Goal: Information Seeking & Learning: Check status

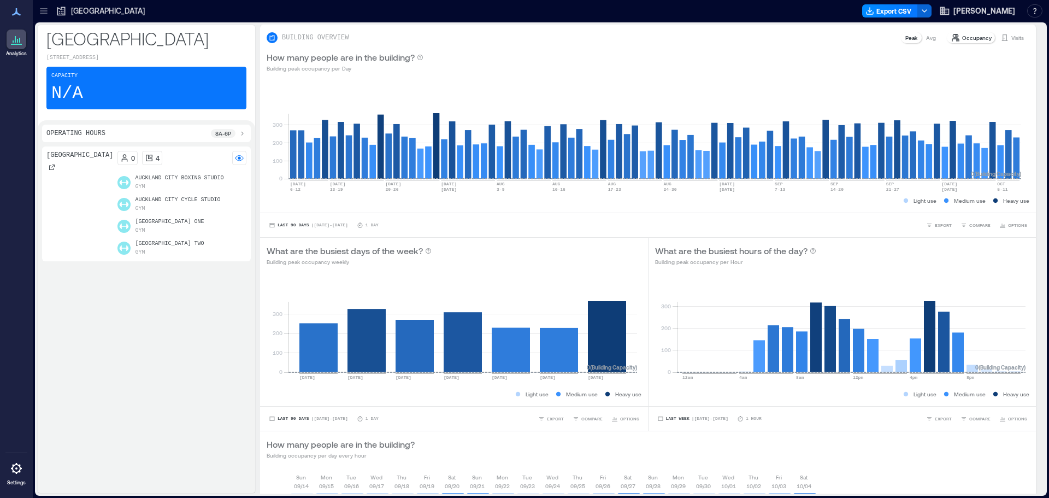
click at [48, 10] on icon at bounding box center [43, 10] width 11 height 11
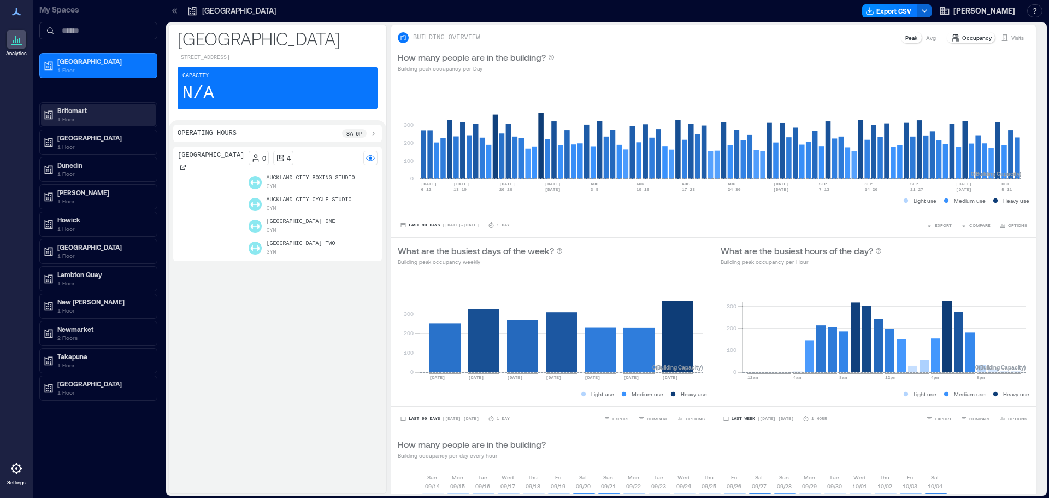
click at [68, 119] on p "1 Floor" at bounding box center [103, 119] width 92 height 9
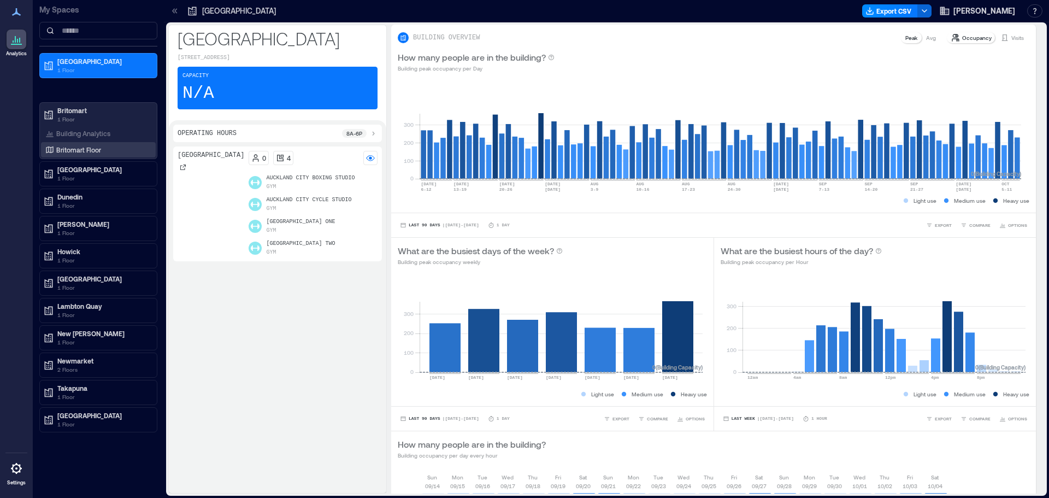
click at [74, 151] on p "Britomart Floor" at bounding box center [78, 149] width 45 height 9
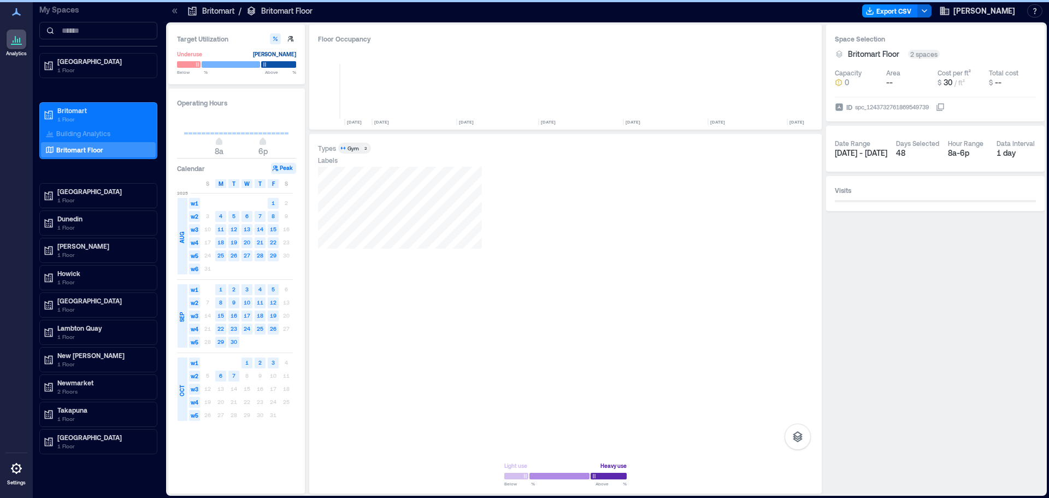
scroll to position [0, 5568]
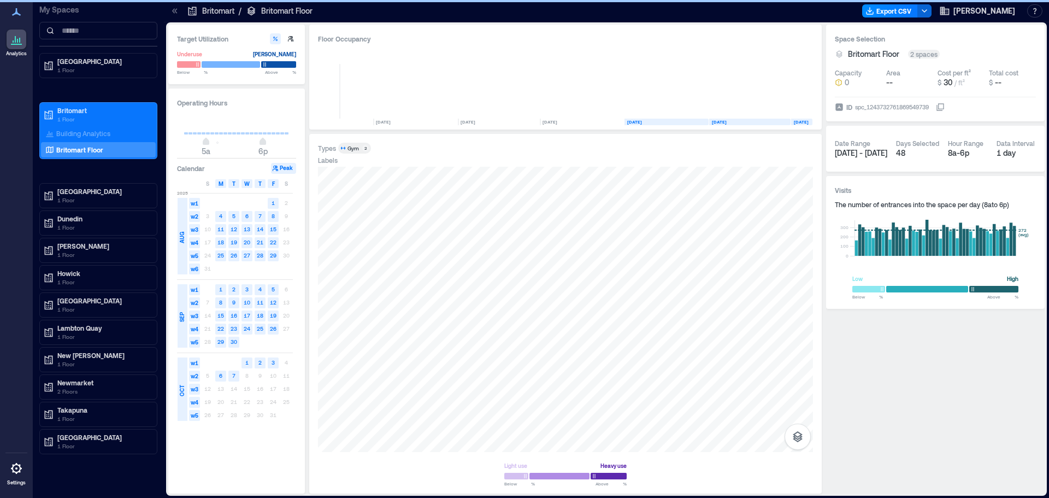
type input "*"
drag, startPoint x: 218, startPoint y: 146, endPoint x: 203, endPoint y: 160, distance: 19.7
click at [203, 160] on div "Operating Hours 4a 6p Calendar Peak S M T W T F S [DATE] w1 1 2 w2 3 4 5 6 7 8 …" at bounding box center [236, 291] width 137 height 405
type input "**"
drag, startPoint x: 261, startPoint y: 148, endPoint x: 281, endPoint y: 155, distance: 21.2
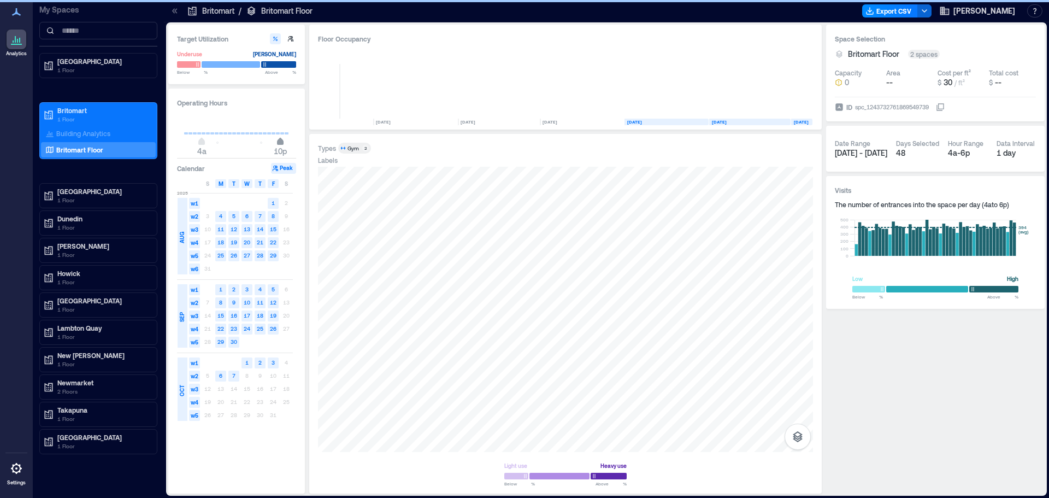
click at [281, 155] on span "10p" at bounding box center [280, 151] width 13 height 11
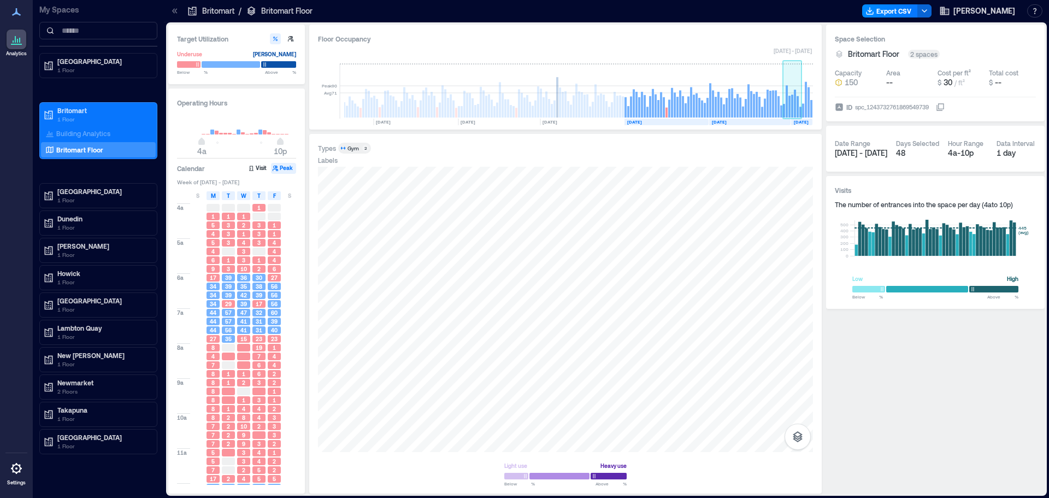
click at [797, 109] on rect at bounding box center [798, 106] width 2 height 21
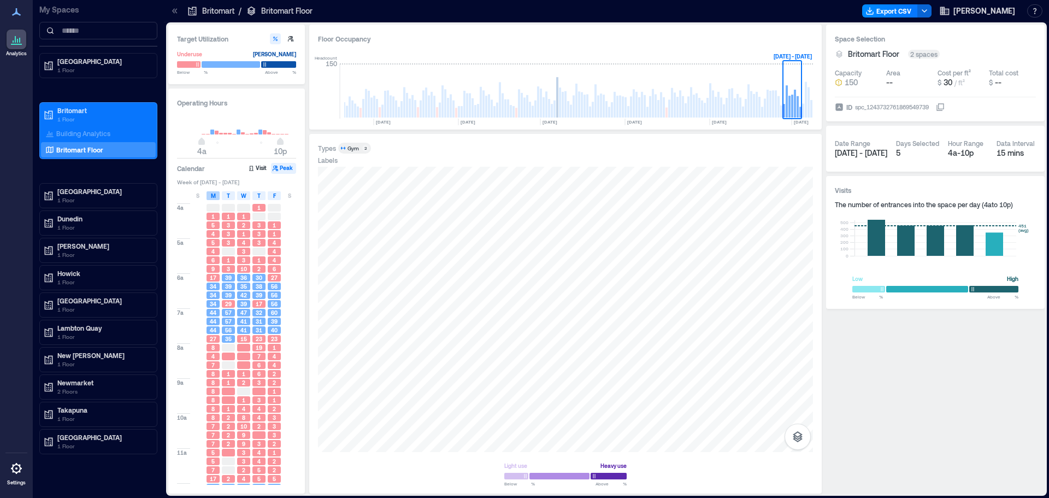
click at [217, 194] on div "M" at bounding box center [213, 195] width 13 height 9
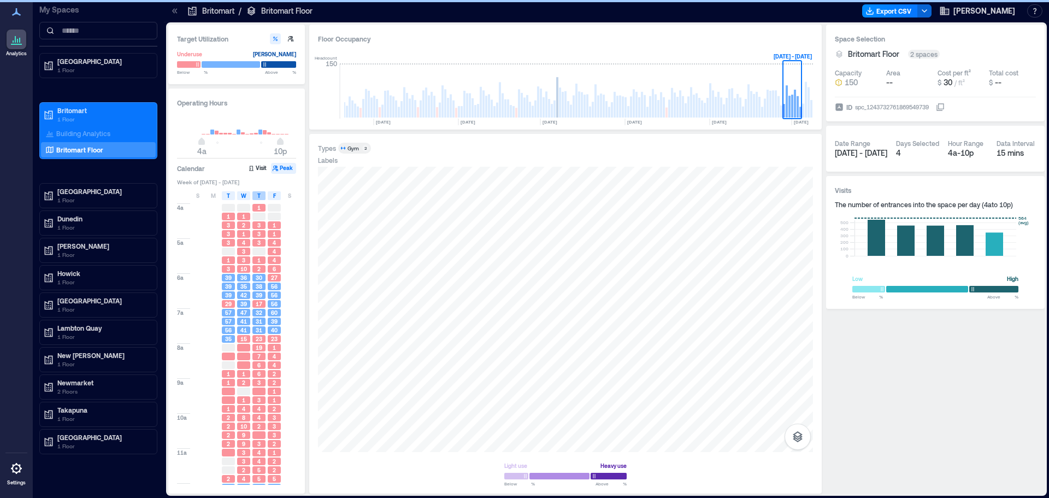
drag, startPoint x: 230, startPoint y: 197, endPoint x: 255, endPoint y: 194, distance: 25.3
click at [231, 197] on div "T" at bounding box center [228, 195] width 13 height 9
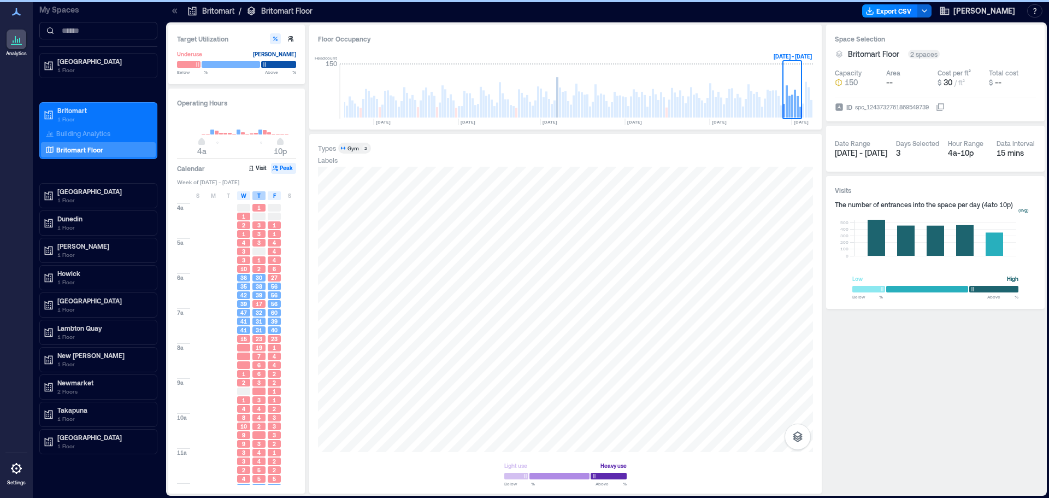
click at [256, 197] on div "T" at bounding box center [258, 195] width 13 height 9
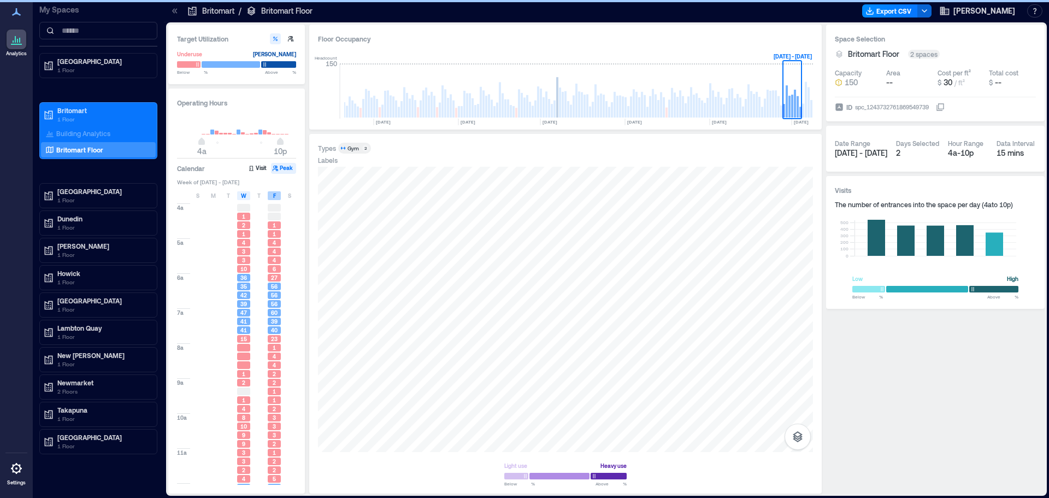
click at [270, 196] on div "F" at bounding box center [274, 195] width 13 height 9
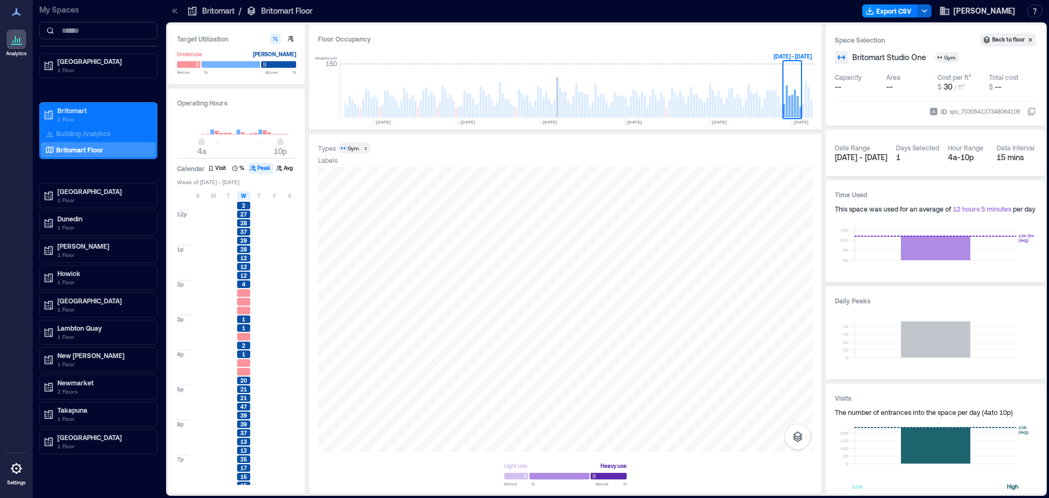
scroll to position [328, 0]
drag, startPoint x: 247, startPoint y: 198, endPoint x: 259, endPoint y: 197, distance: 12.7
click at [247, 198] on div "W" at bounding box center [243, 195] width 13 height 9
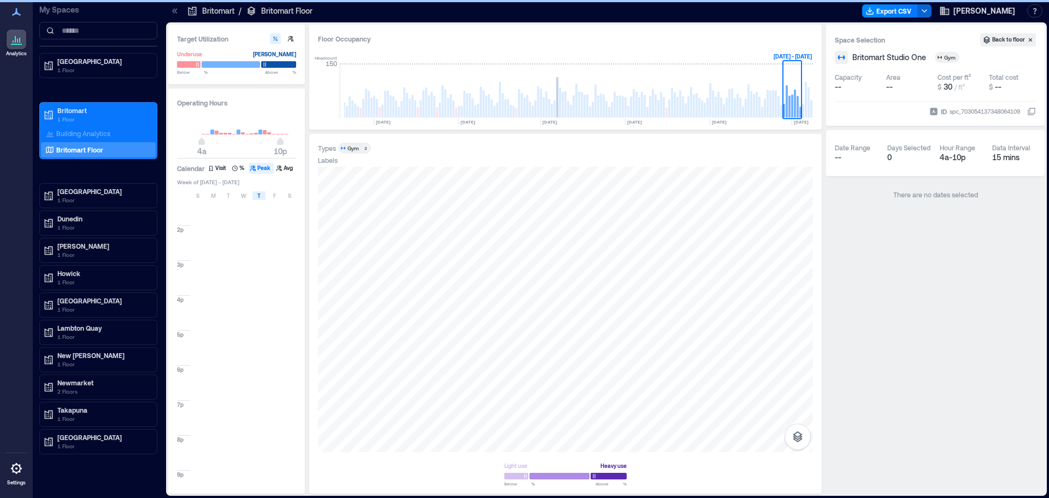
click at [263, 196] on div "T" at bounding box center [258, 195] width 13 height 9
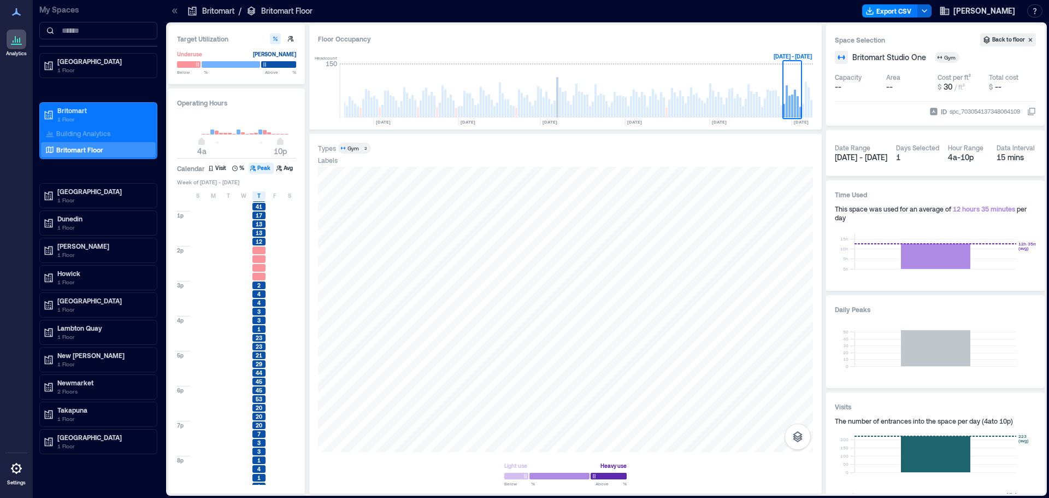
scroll to position [349, 0]
click at [259, 198] on span "T" at bounding box center [258, 195] width 3 height 9
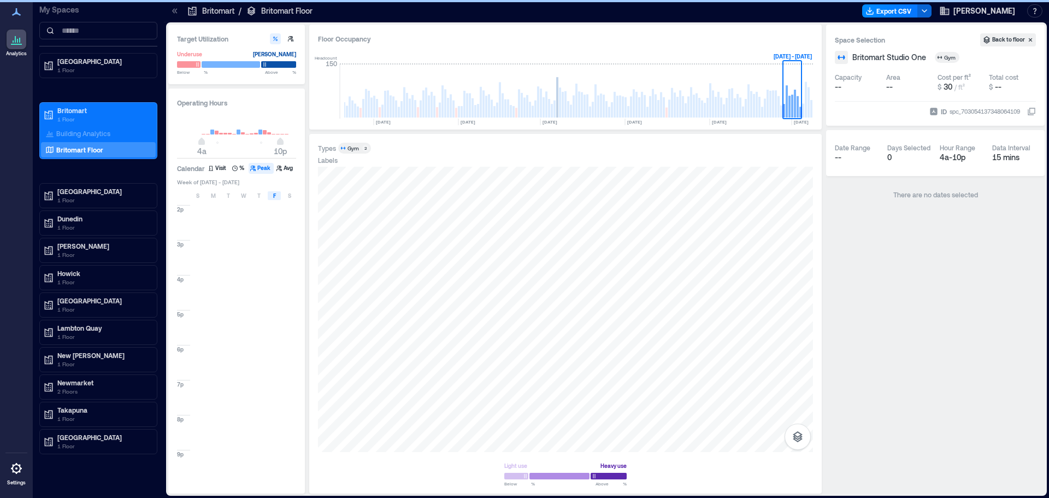
click at [272, 198] on div "F" at bounding box center [274, 195] width 13 height 9
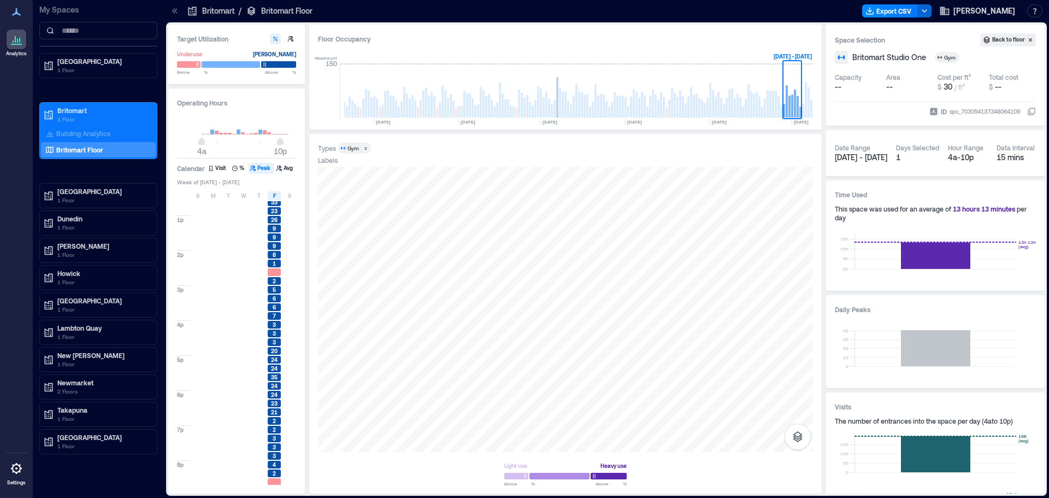
scroll to position [328, 0]
click at [276, 196] on div "F" at bounding box center [274, 195] width 13 height 9
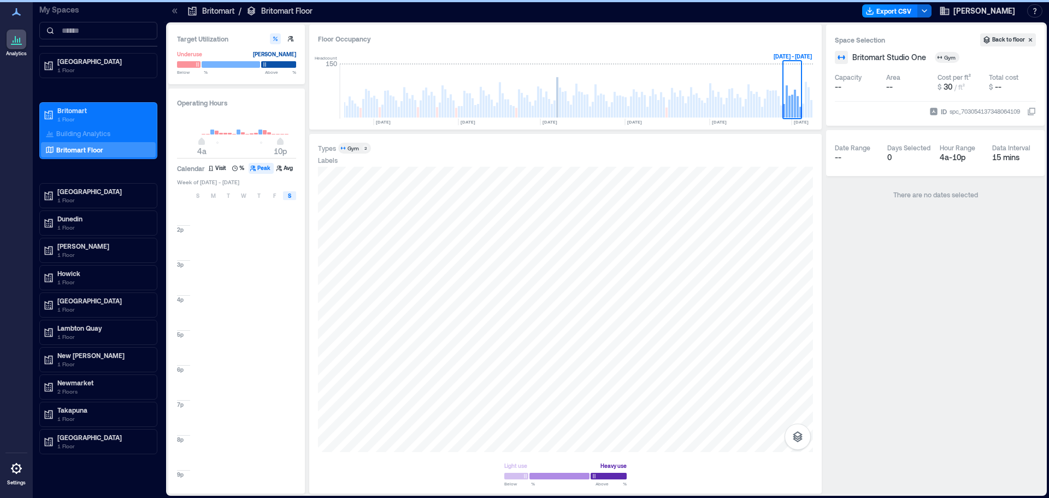
click at [291, 194] on span "S" at bounding box center [289, 195] width 3 height 9
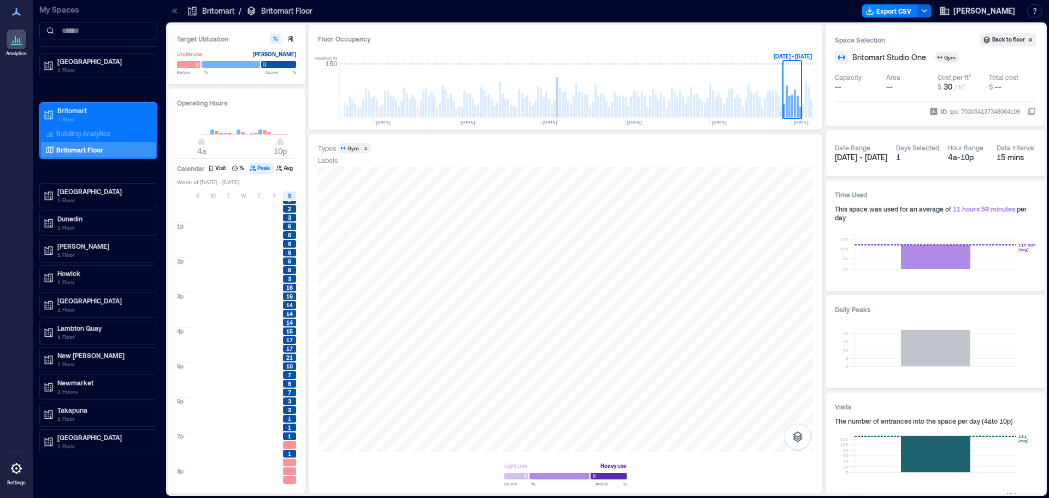
scroll to position [349, 0]
click at [805, 107] on rect at bounding box center [806, 100] width 2 height 36
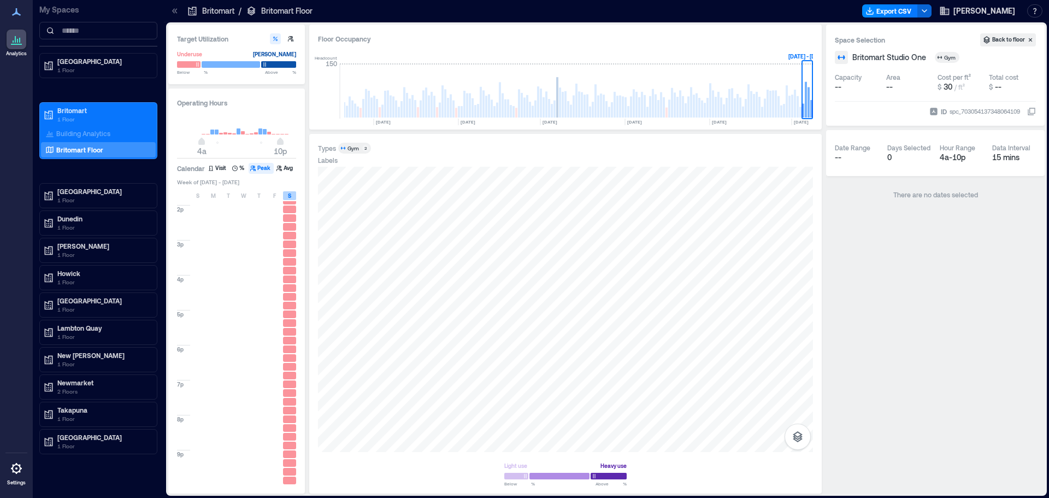
click at [291, 197] on span "S" at bounding box center [289, 195] width 3 height 9
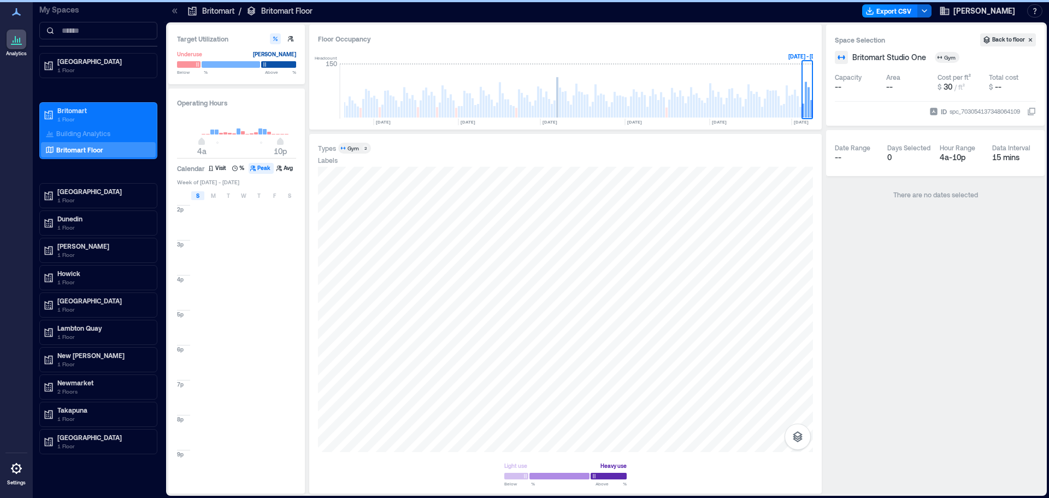
click at [199, 194] on span "S" at bounding box center [197, 195] width 3 height 9
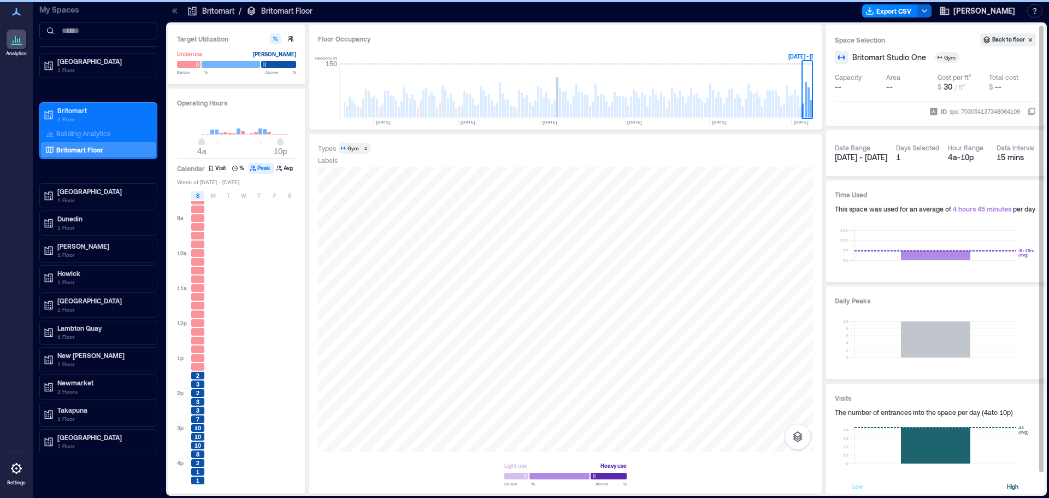
scroll to position [273, 0]
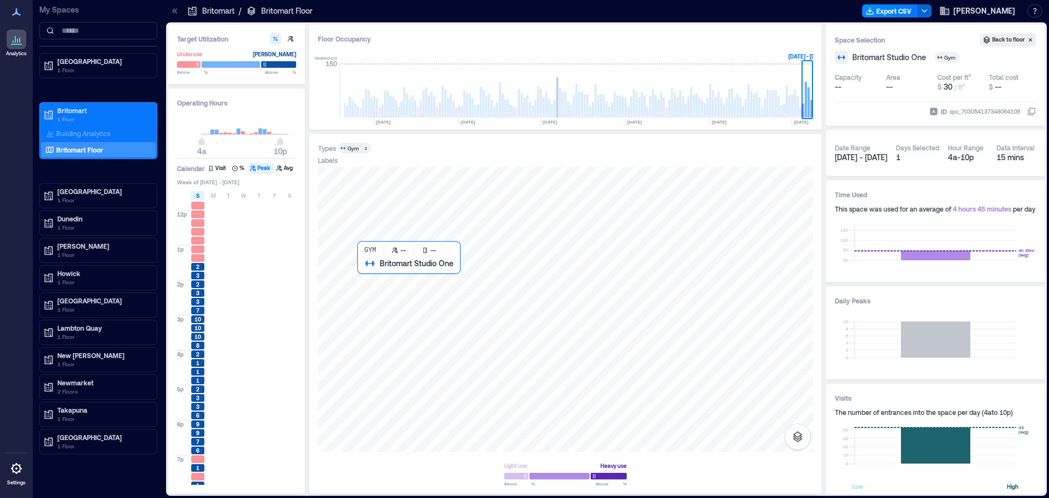
click at [467, 331] on div at bounding box center [565, 309] width 495 height 285
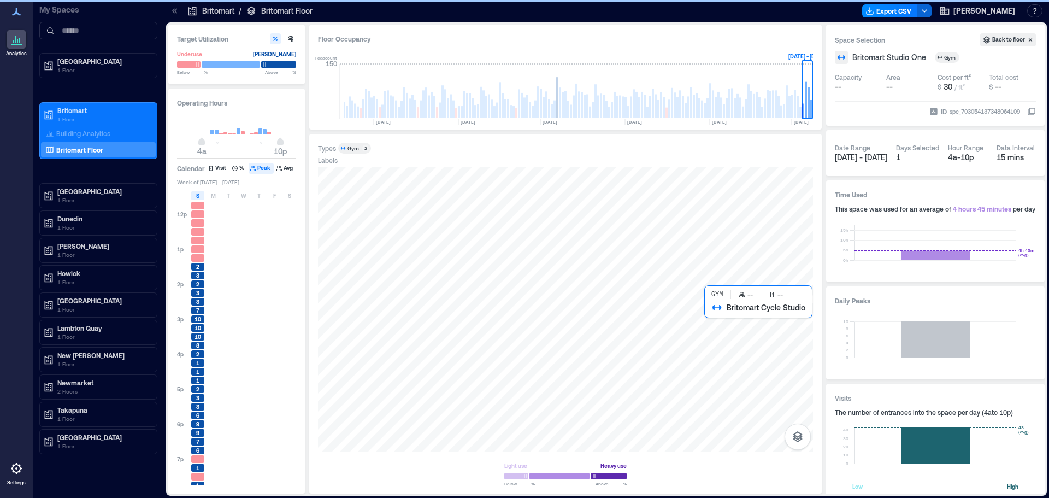
click at [751, 324] on div at bounding box center [565, 309] width 495 height 285
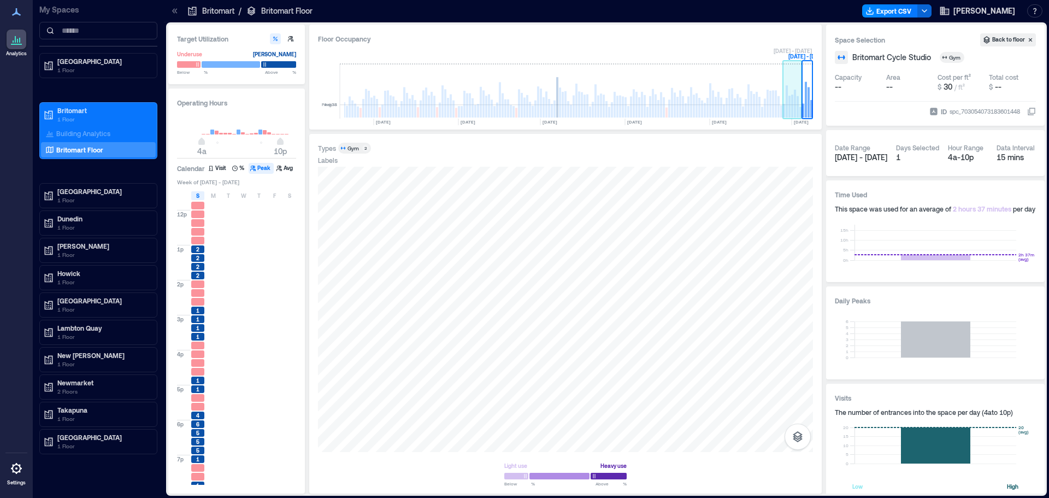
click at [799, 107] on rect at bounding box center [798, 106] width 2 height 21
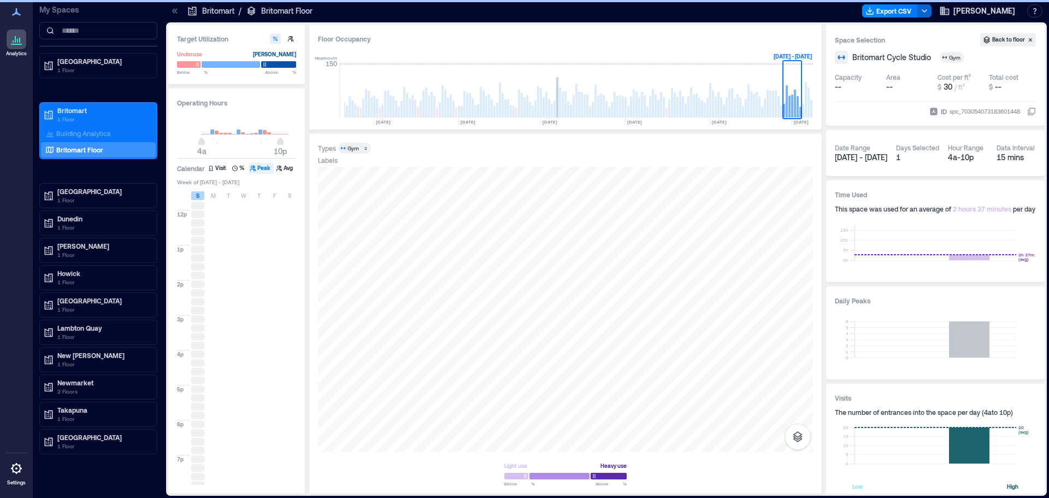
click at [196, 197] on span "S" at bounding box center [197, 195] width 3 height 9
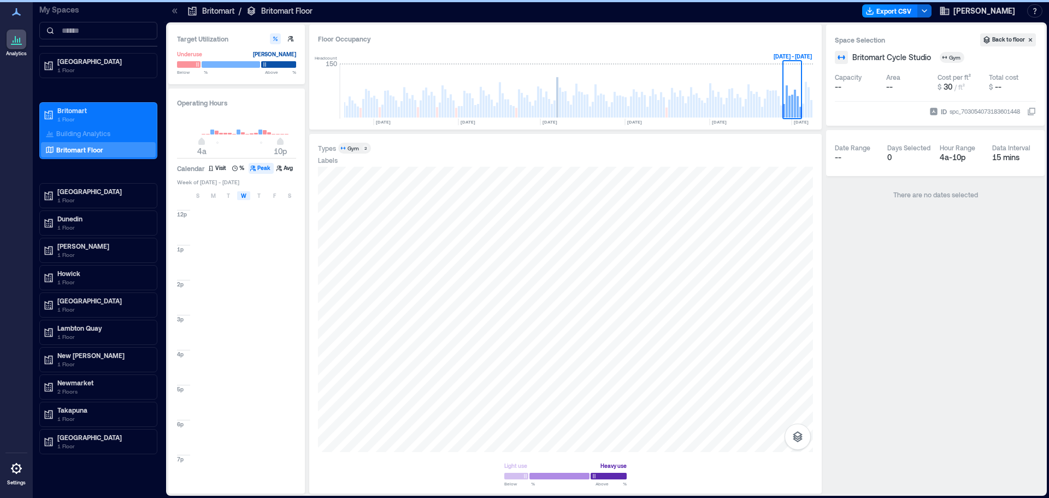
click at [246, 197] on span "W" at bounding box center [243, 195] width 5 height 9
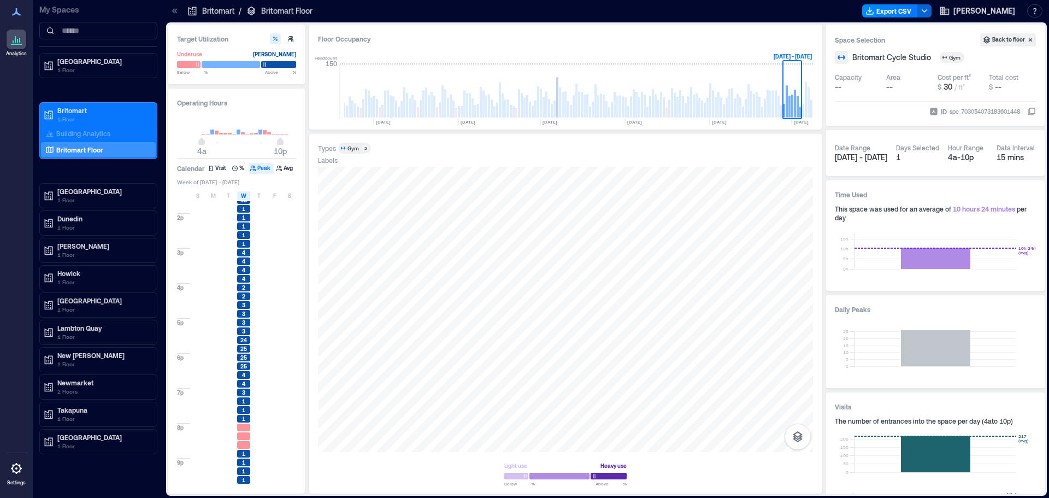
scroll to position [349, 0]
drag, startPoint x: 239, startPoint y: 194, endPoint x: 253, endPoint y: 194, distance: 14.8
click at [239, 194] on div "W" at bounding box center [243, 195] width 13 height 9
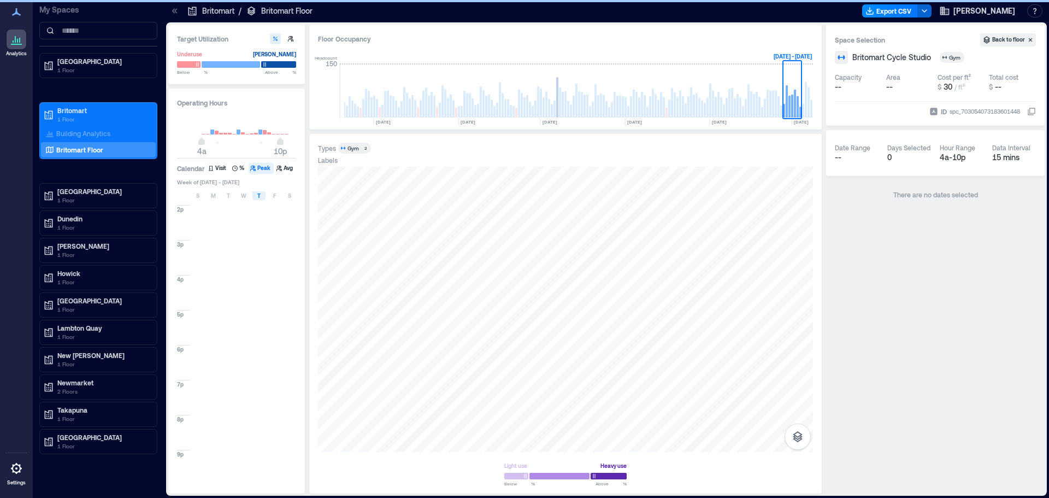
click at [255, 194] on div "T" at bounding box center [258, 195] width 13 height 9
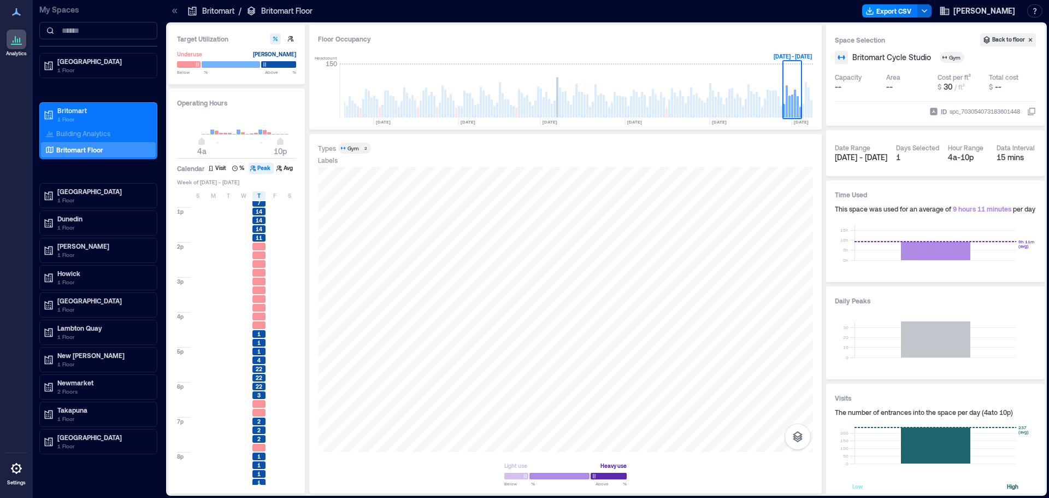
scroll to position [328, 0]
drag, startPoint x: 265, startPoint y: 196, endPoint x: 287, endPoint y: 197, distance: 22.4
click at [265, 196] on div "T" at bounding box center [258, 195] width 13 height 9
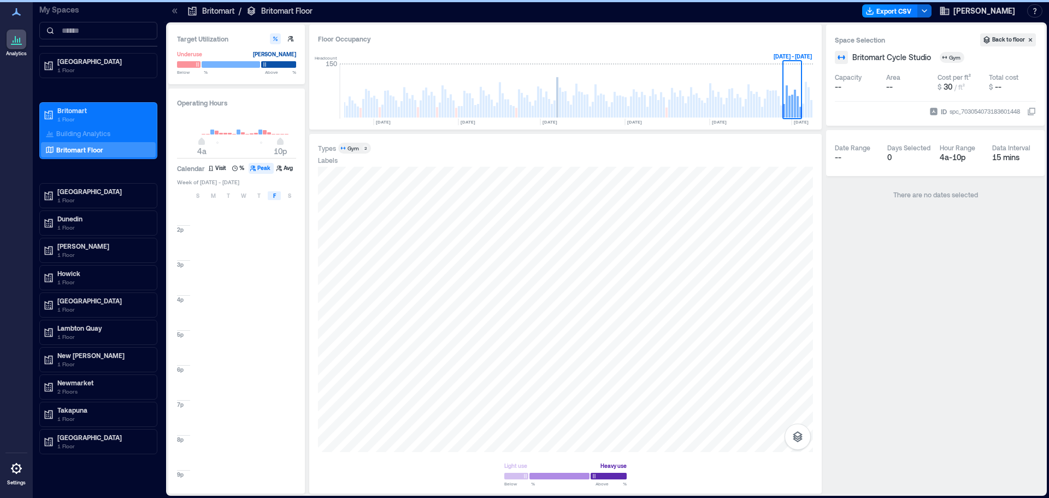
click at [274, 197] on span "F" at bounding box center [274, 195] width 3 height 9
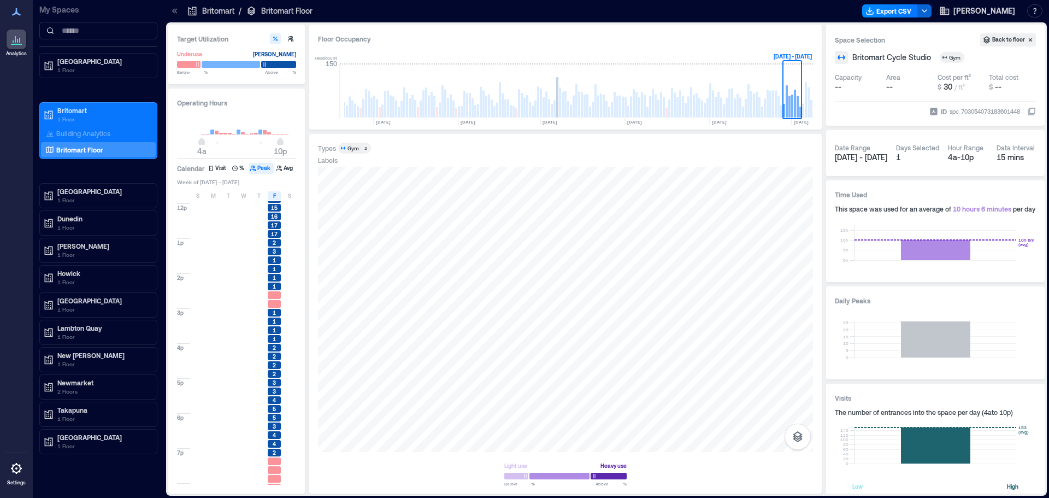
scroll to position [328, 0]
click at [275, 200] on div "S M T W T F S" at bounding box center [237, 195] width 120 height 11
click at [276, 197] on div "F" at bounding box center [274, 195] width 13 height 9
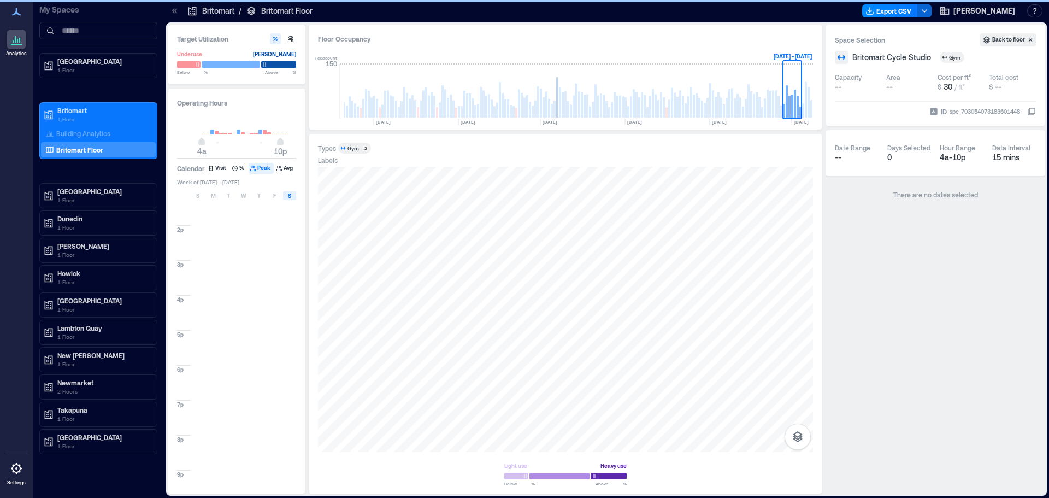
click at [293, 195] on div "S" at bounding box center [289, 195] width 13 height 9
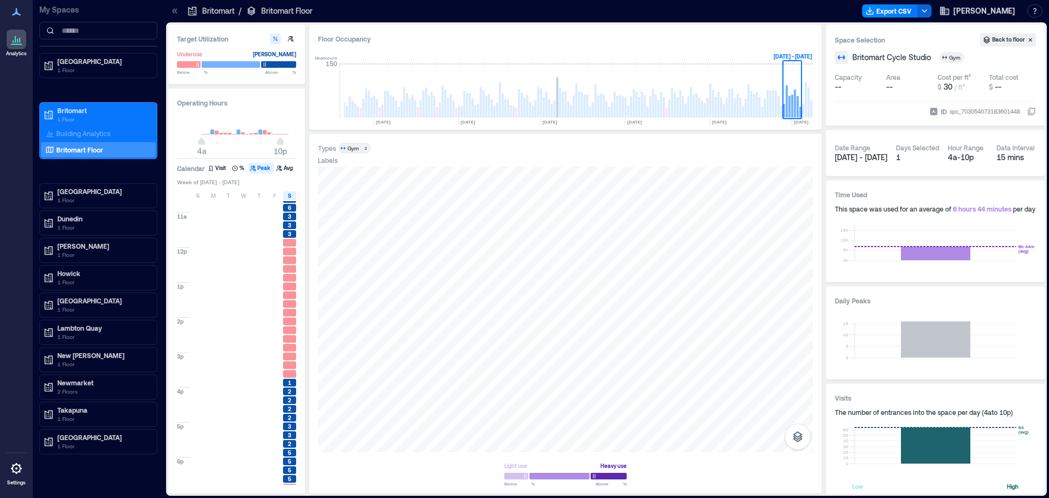
scroll to position [273, 0]
